Goal: Find specific page/section: Find specific page/section

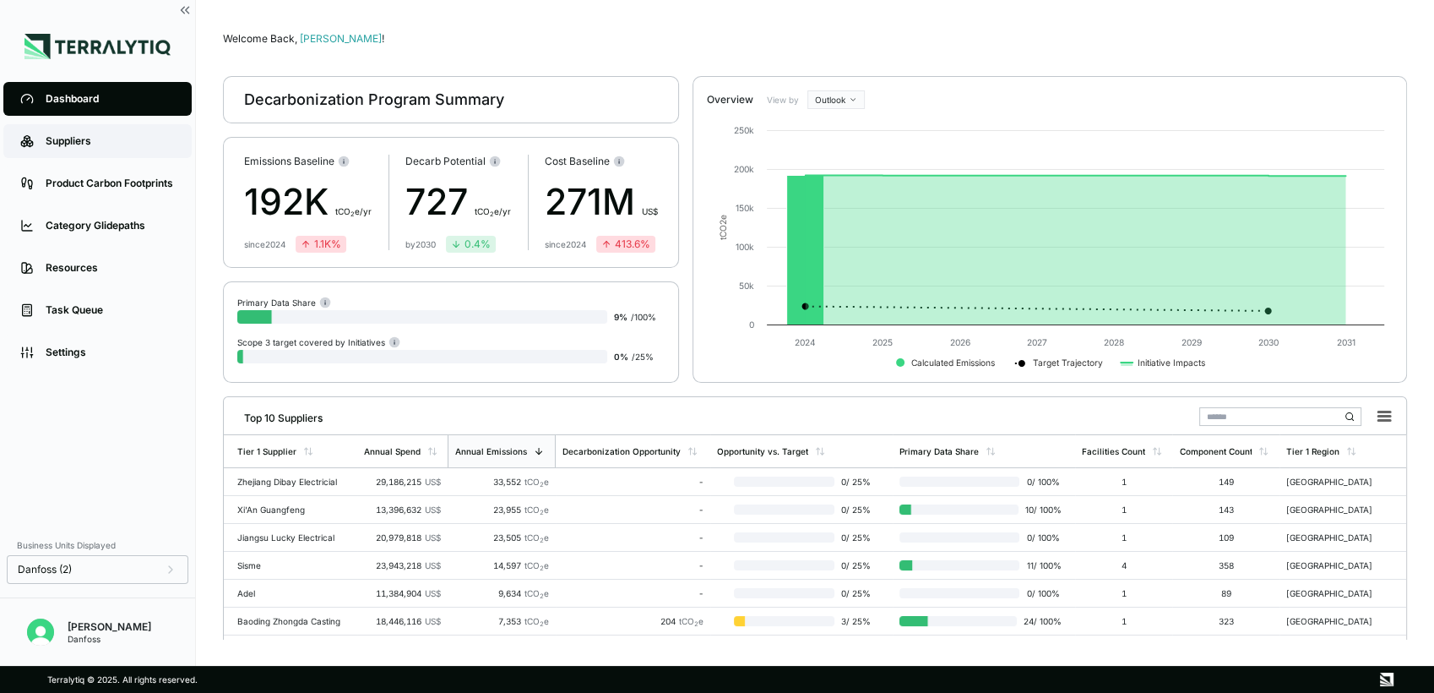
click at [74, 143] on div "Suppliers" at bounding box center [110, 141] width 129 height 14
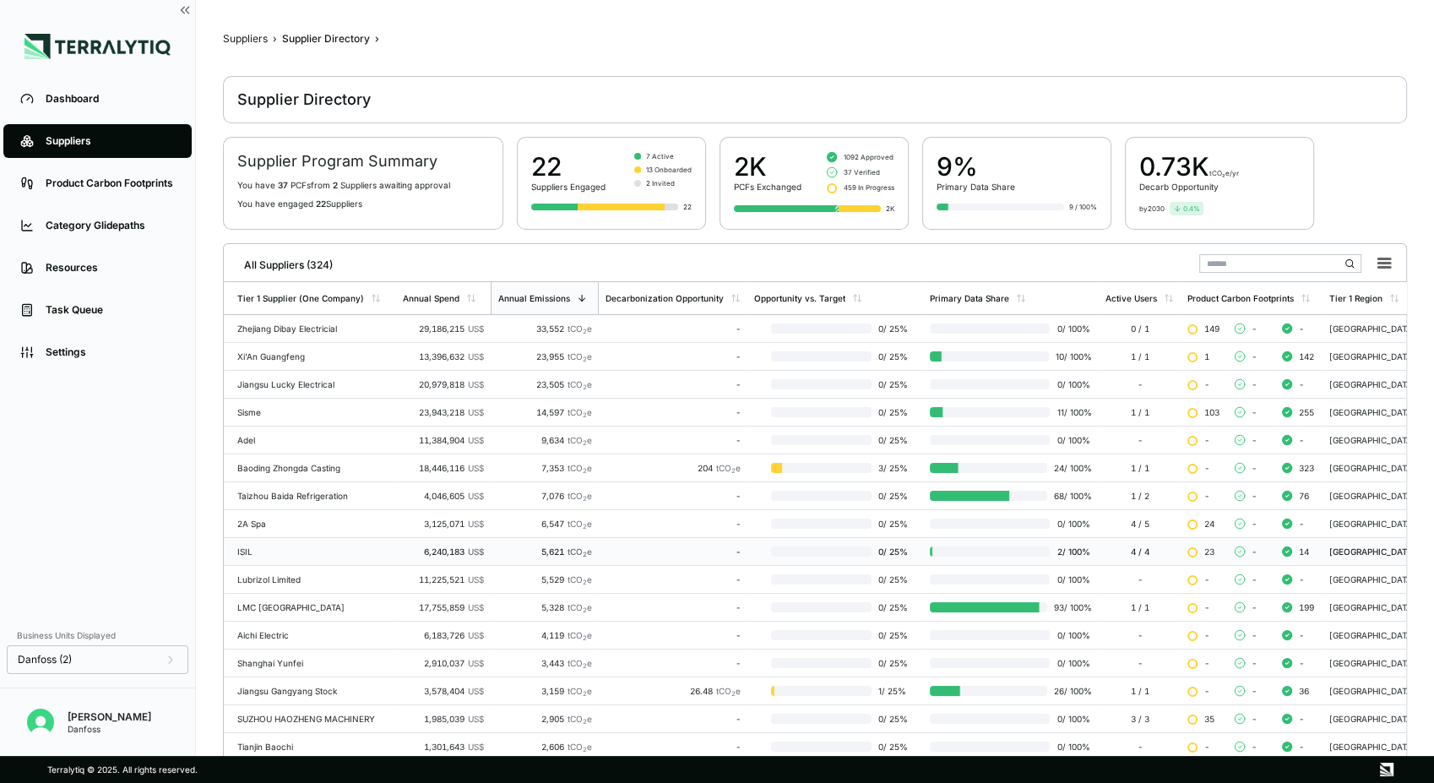
click at [298, 548] on div "ISIL" at bounding box center [313, 552] width 152 height 10
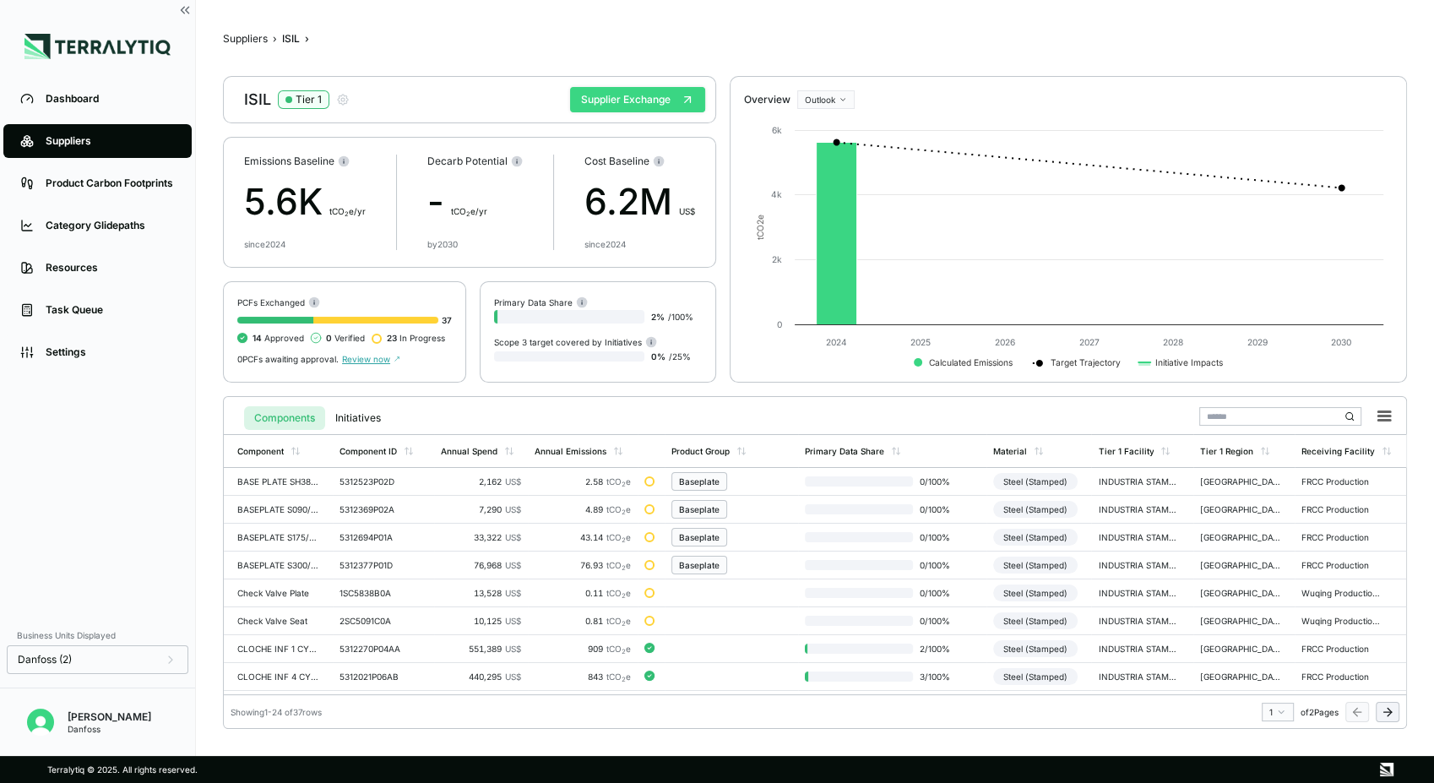
click at [636, 95] on button "Supplier Exchange" at bounding box center [637, 99] width 135 height 25
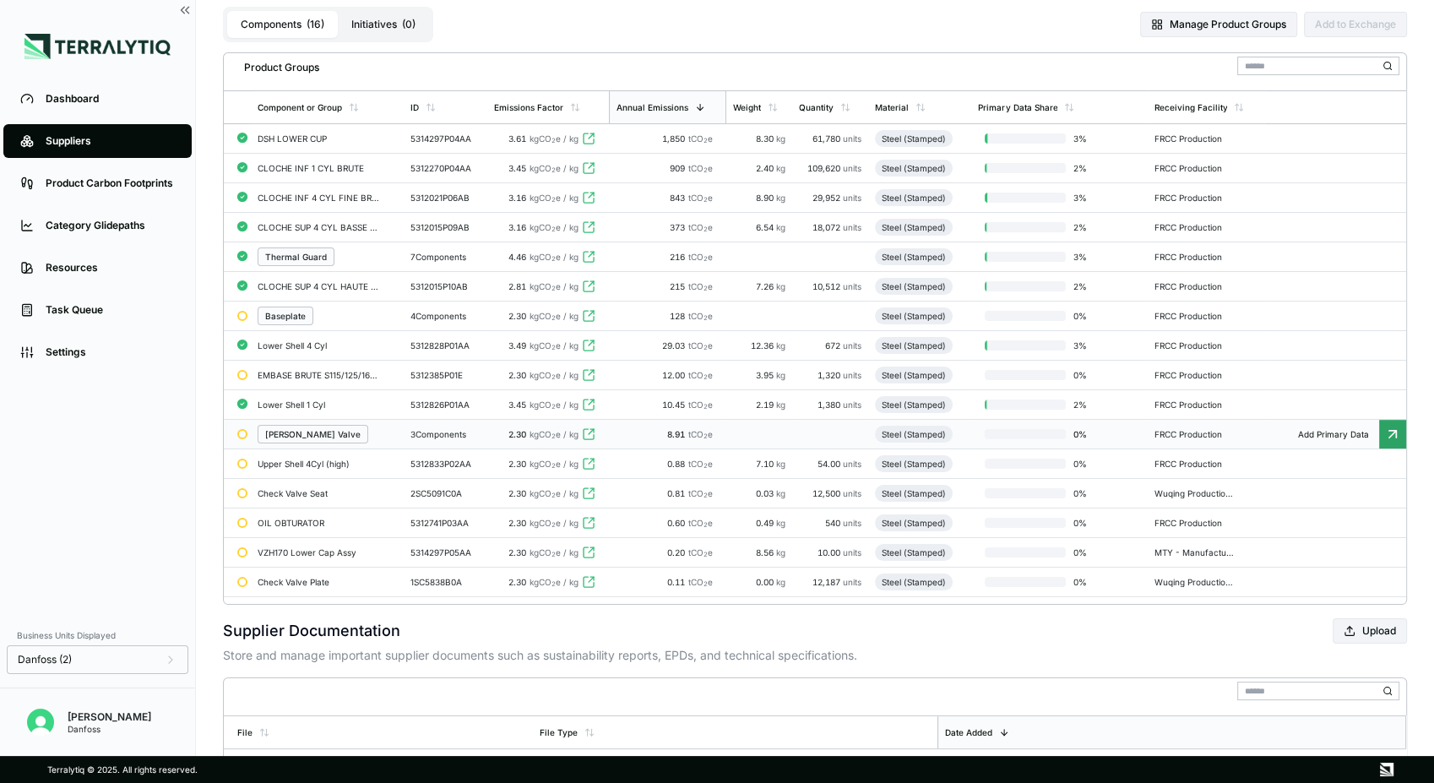
scroll to position [144, 0]
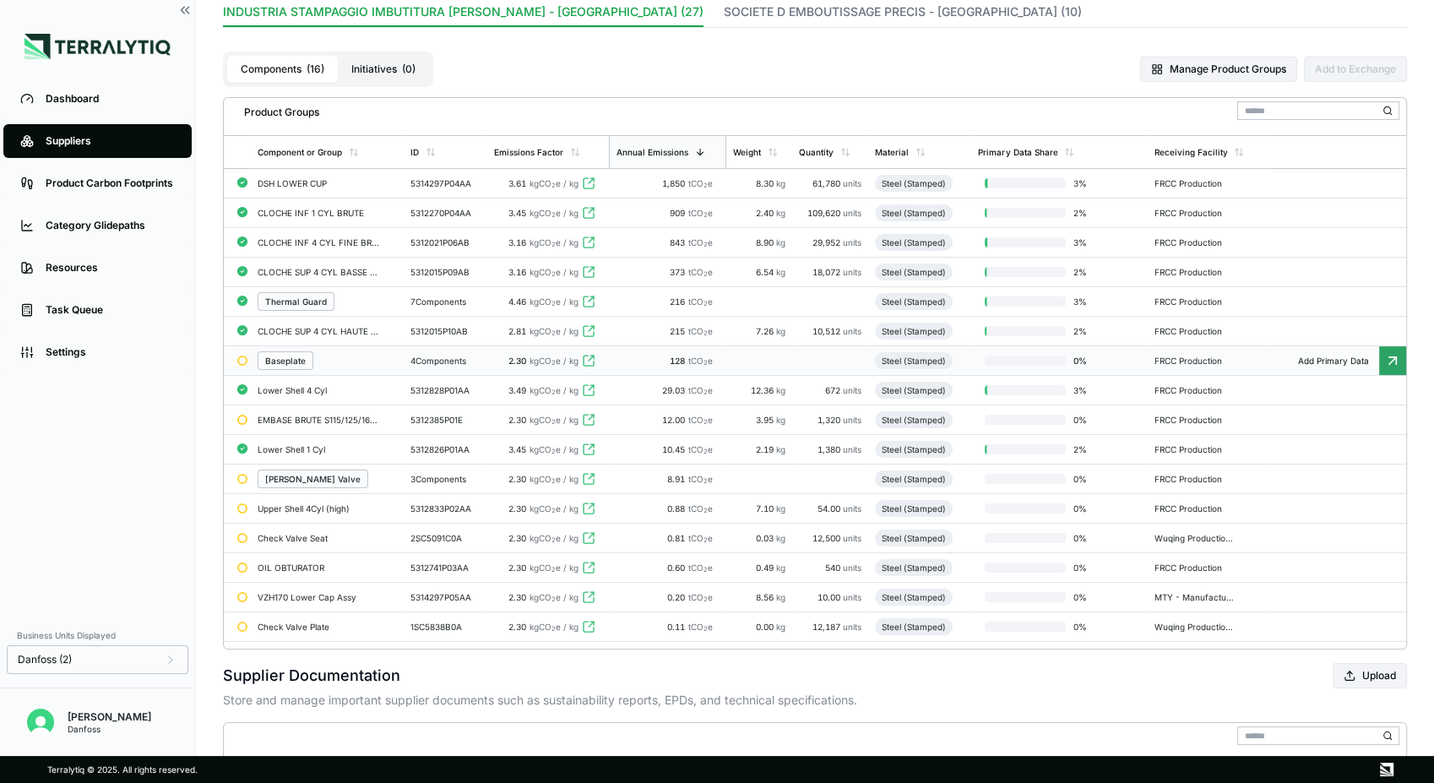
click at [369, 367] on div "Baseplate" at bounding box center [327, 360] width 139 height 19
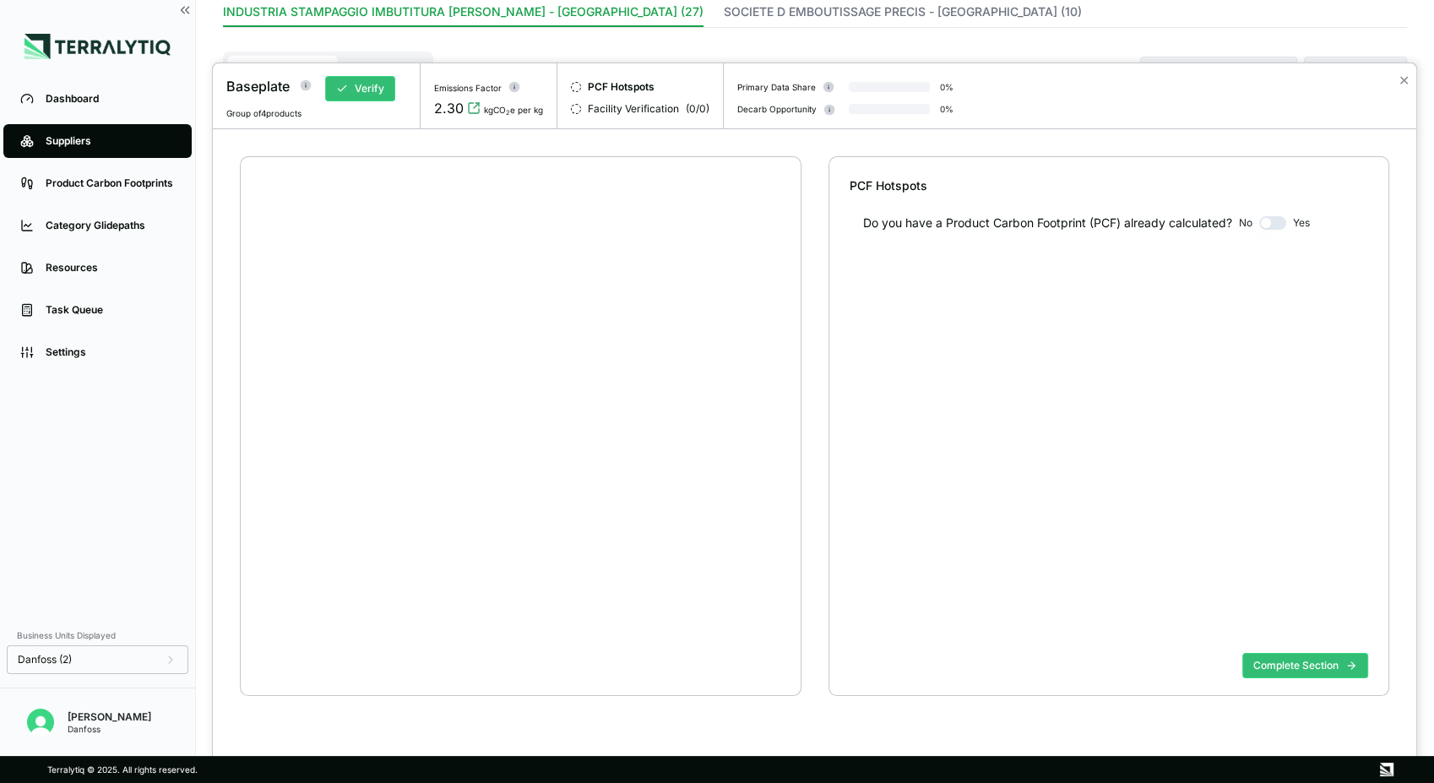
scroll to position [32, 0]
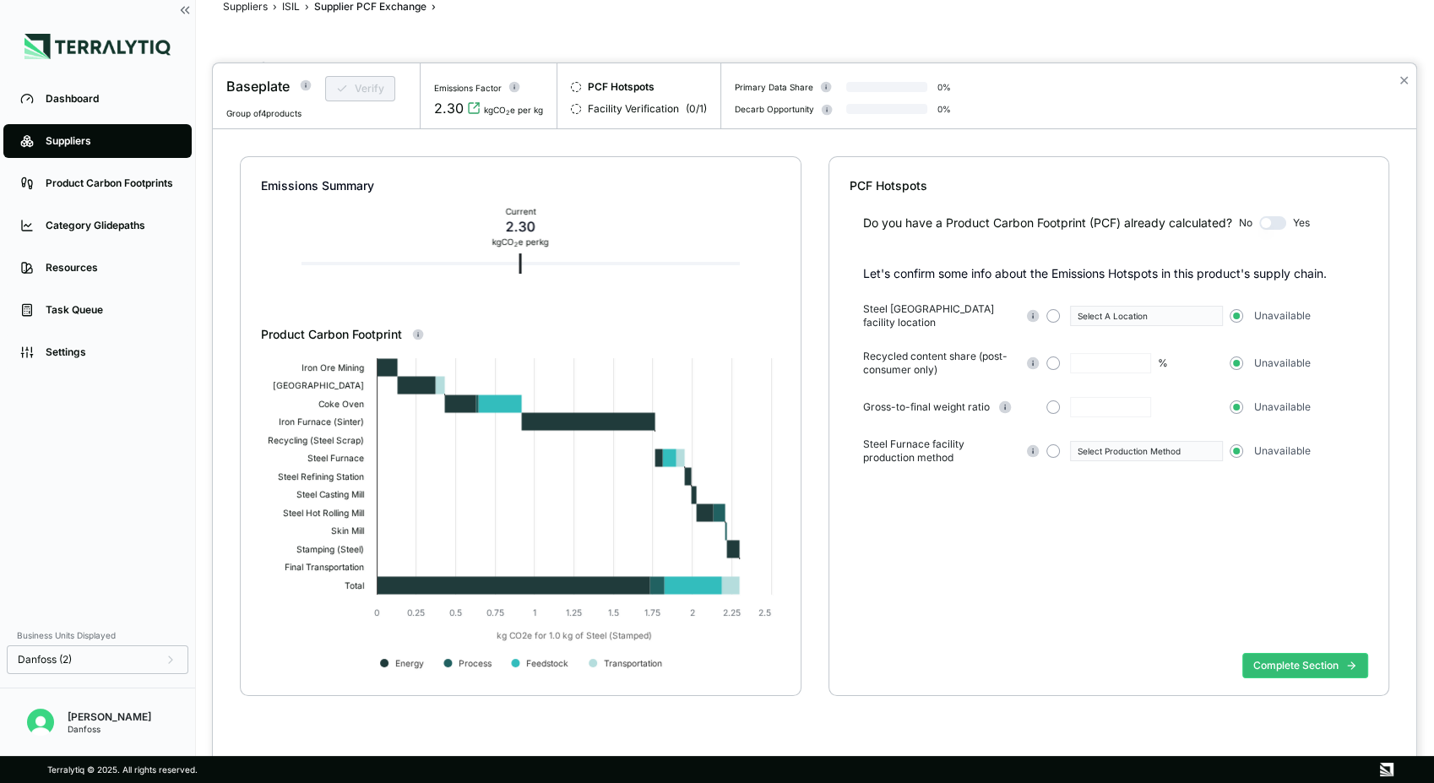
click at [291, 12] on div at bounding box center [717, 391] width 1434 height 783
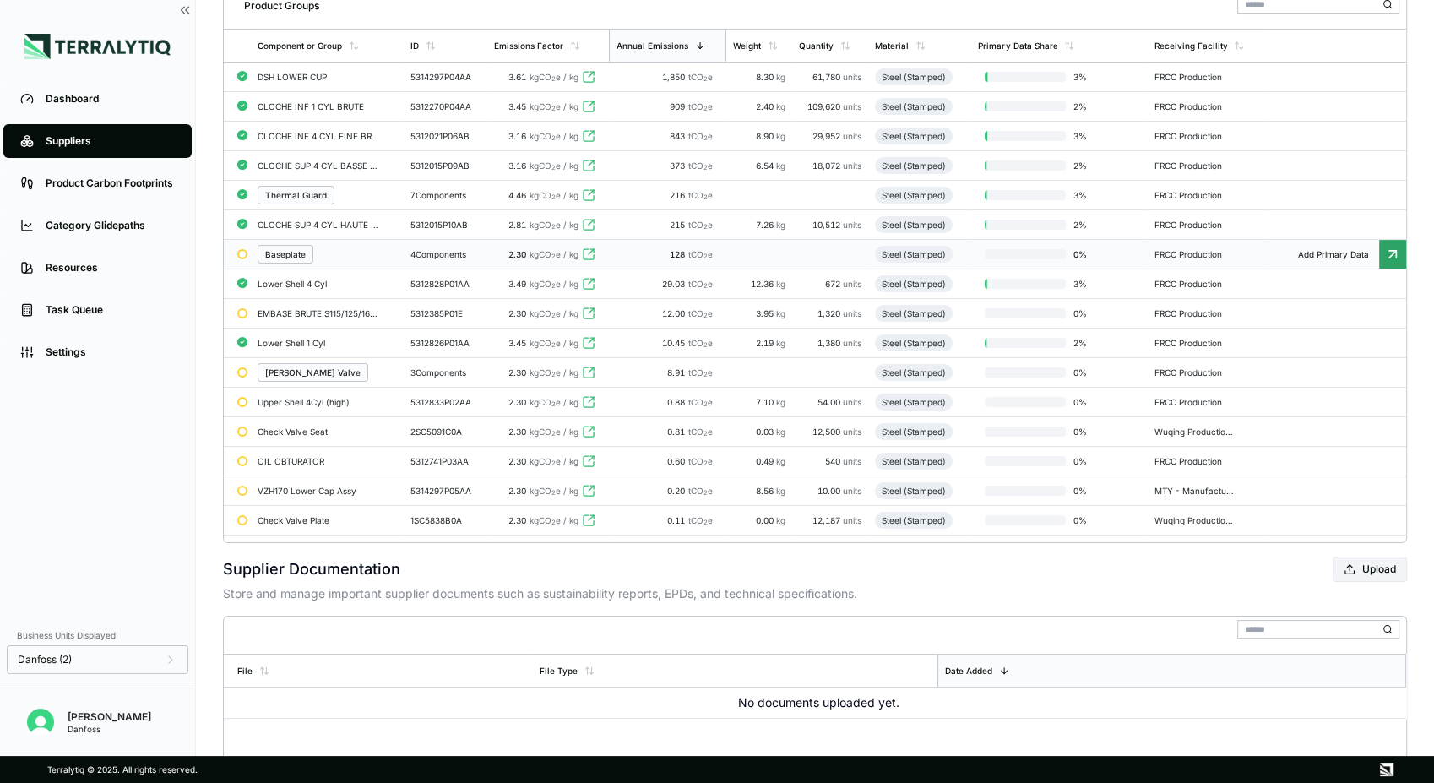
scroll to position [220, 0]
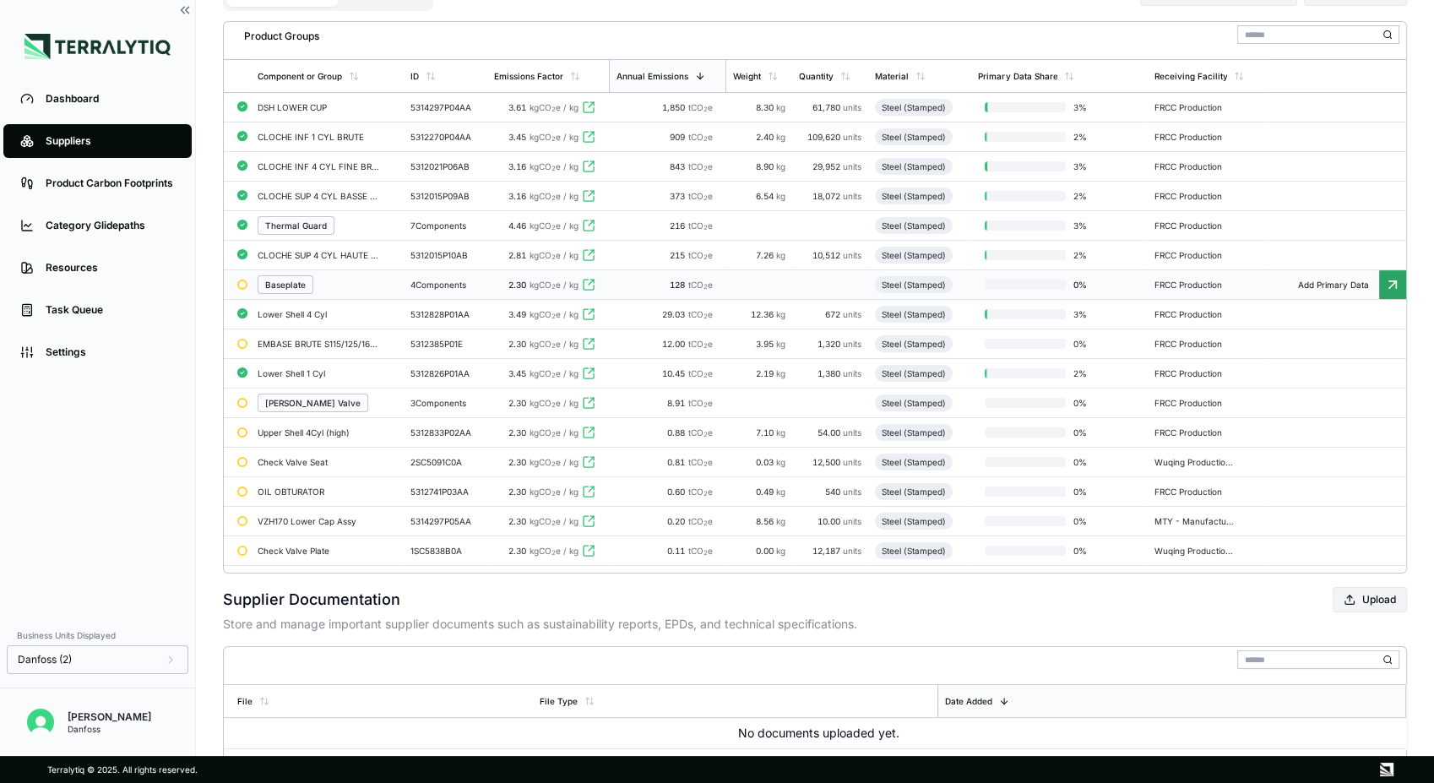
click at [291, 290] on div "Baseplate" at bounding box center [285, 285] width 41 height 10
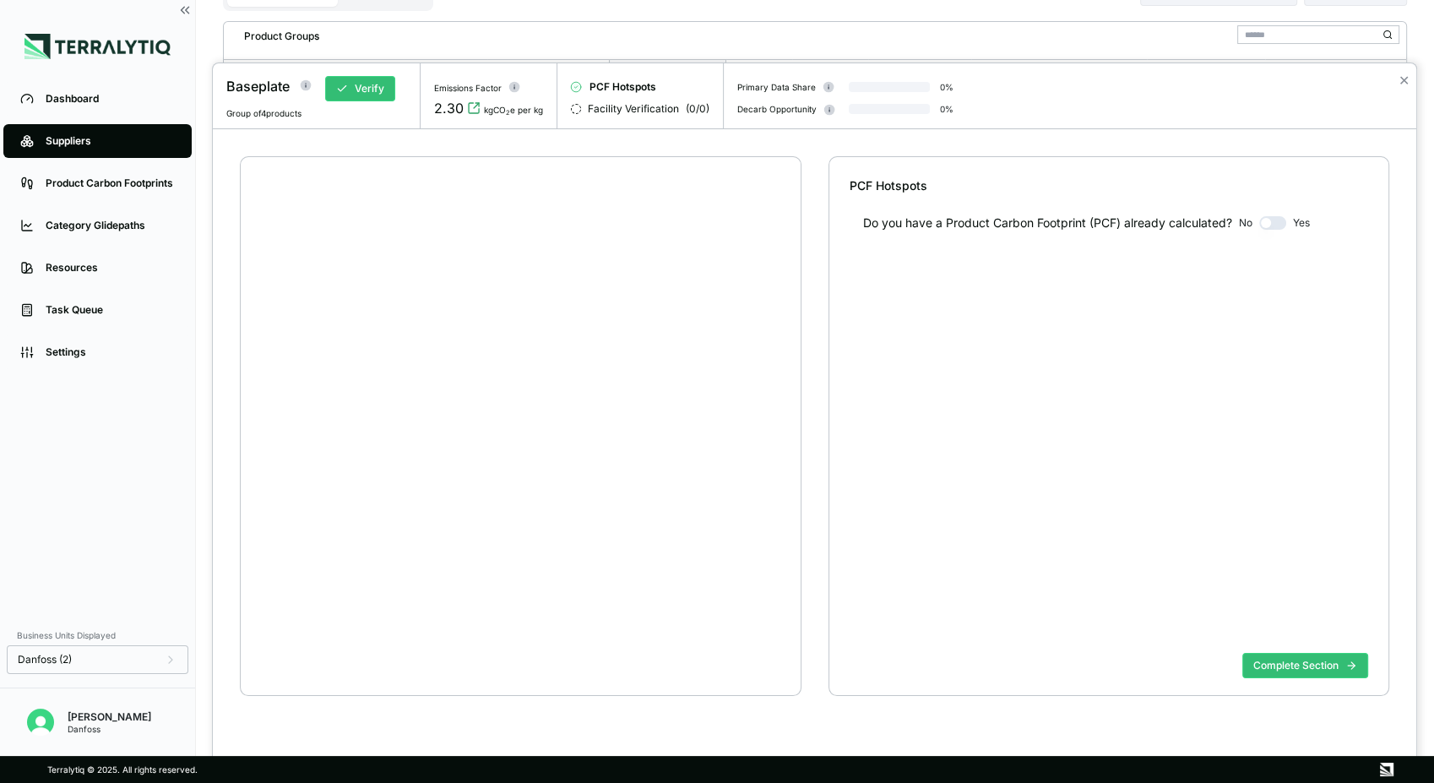
scroll to position [32, 0]
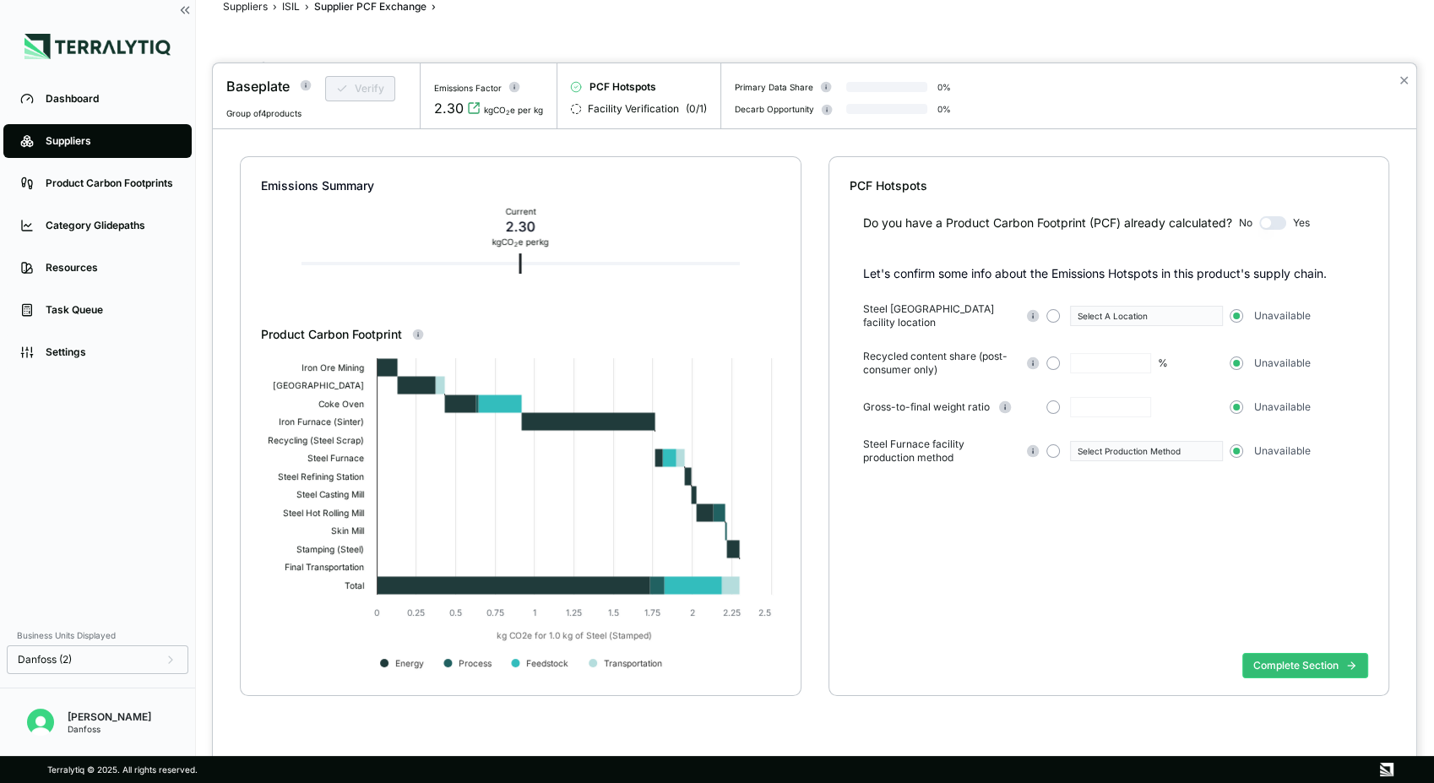
click at [294, 3] on div at bounding box center [717, 391] width 1434 height 783
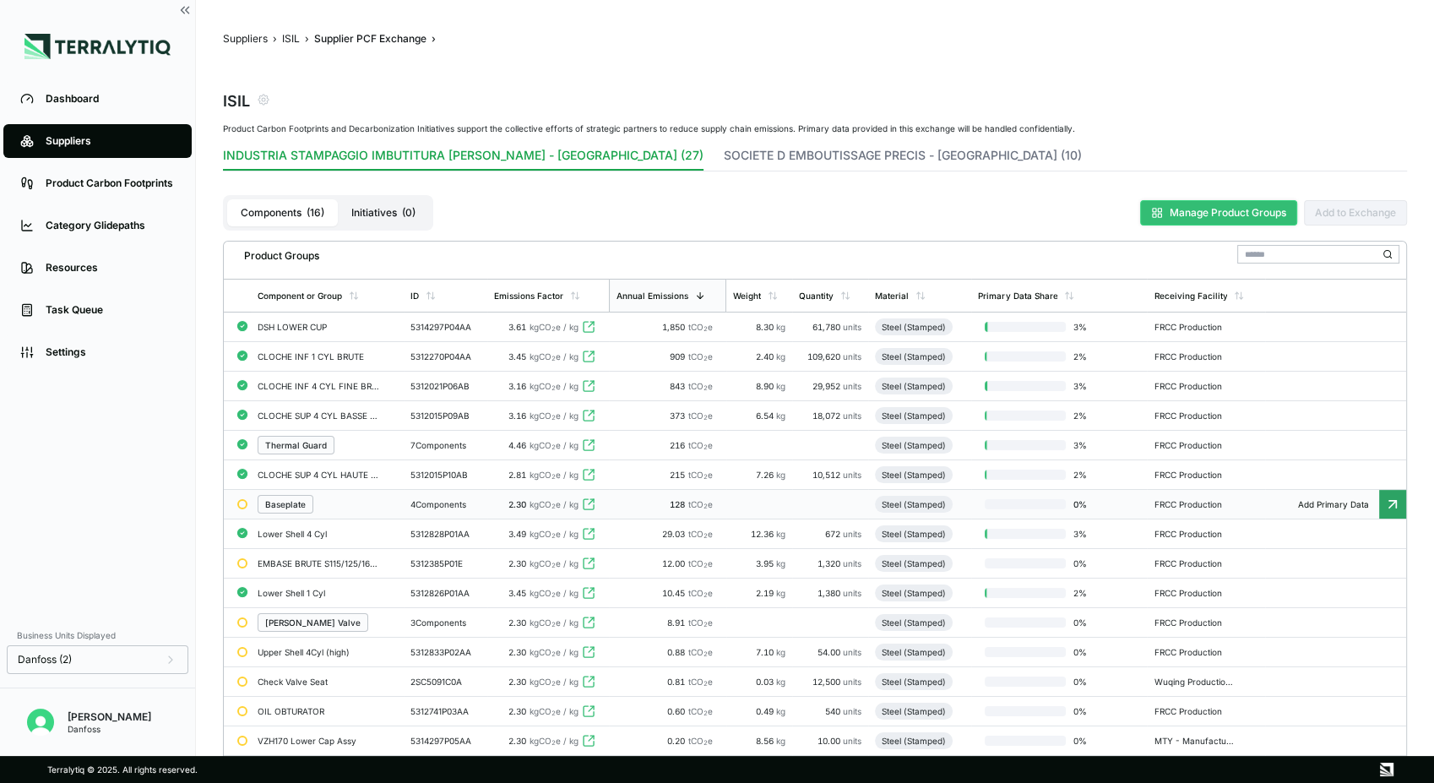
click at [1194, 212] on button "Manage Product Groups" at bounding box center [1218, 212] width 157 height 25
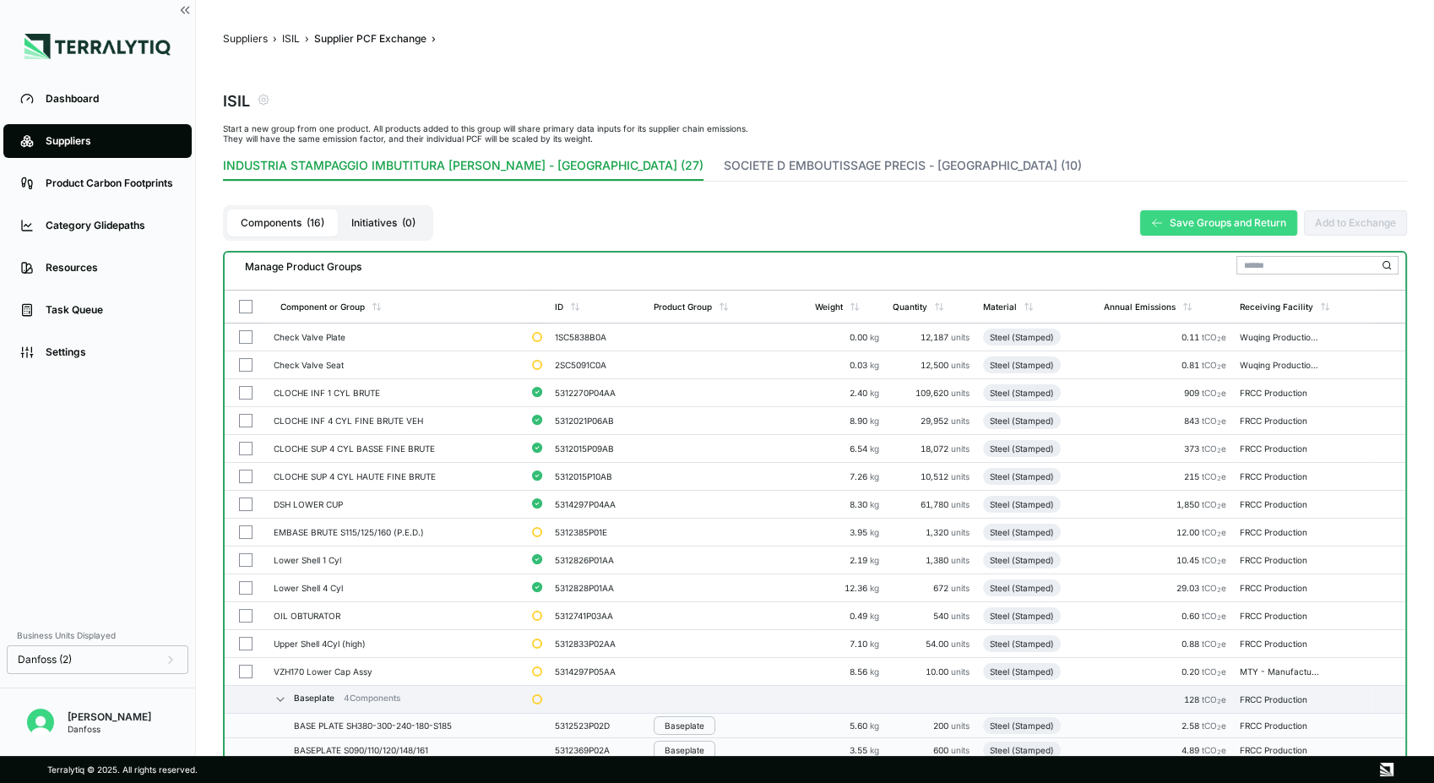
click at [1215, 221] on button "Save Groups and Return" at bounding box center [1218, 222] width 157 height 25
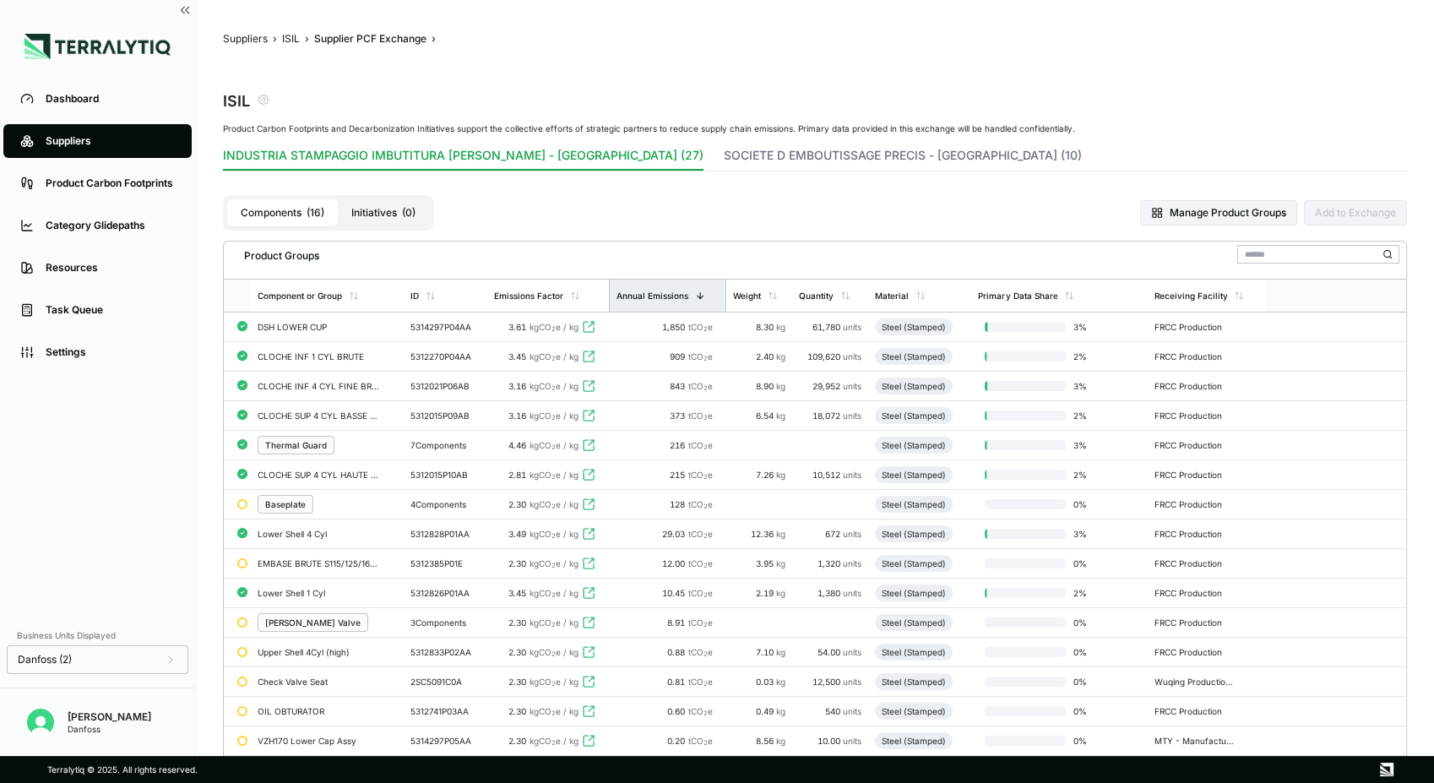
click at [706, 292] on div "Annual Emissions" at bounding box center [667, 296] width 117 height 32
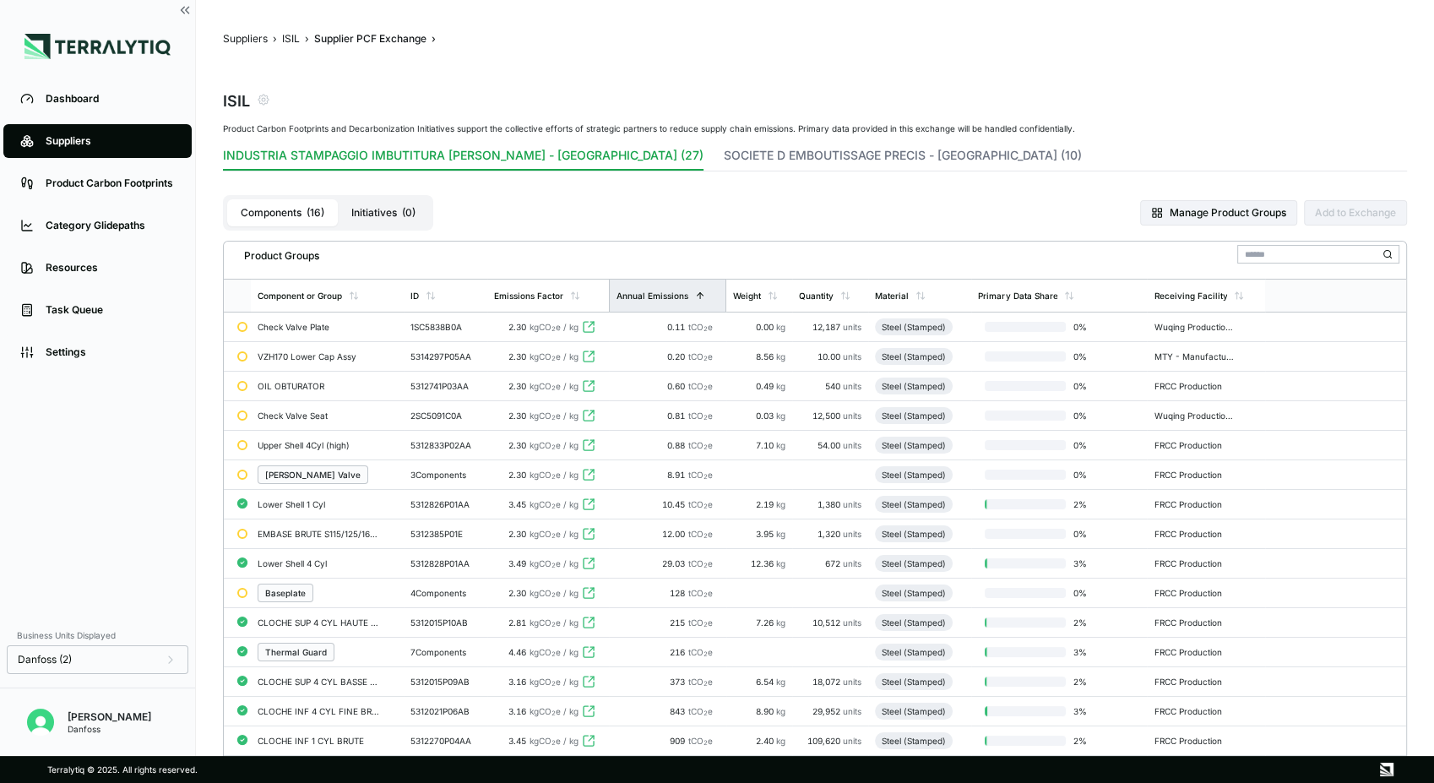
click at [706, 292] on div "Annual Emissions" at bounding box center [667, 296] width 117 height 32
